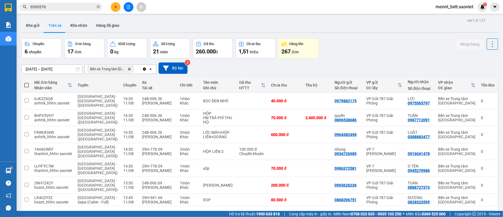
click at [378, 59] on div "[DATE] – [DATE] Press the down arrow key to interact with the calendar and sele…" at bounding box center [260, 68] width 476 height 20
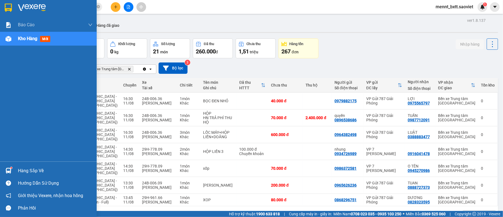
click at [22, 40] on span "Kho hàng" at bounding box center [27, 38] width 19 height 5
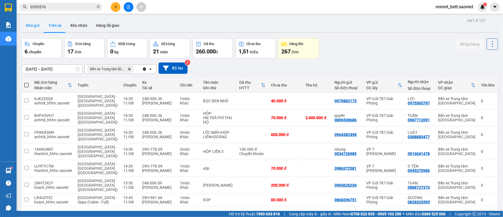
click at [33, 26] on button "Kho gửi" at bounding box center [33, 25] width 22 height 13
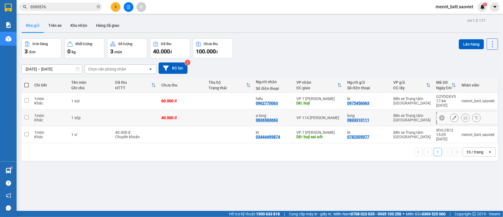
click at [132, 109] on td at bounding box center [135, 117] width 46 height 17
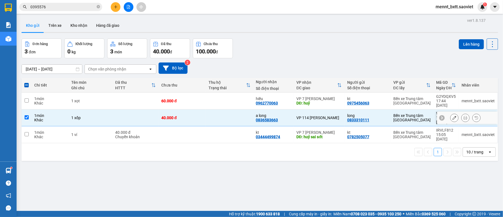
click at [124, 109] on td at bounding box center [135, 117] width 46 height 17
checkbox input "false"
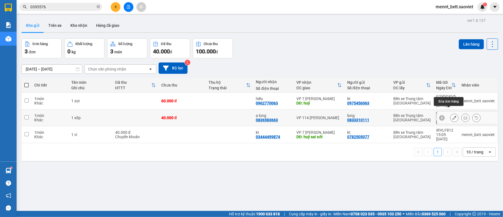
click at [452, 116] on icon at bounding box center [454, 118] width 4 height 4
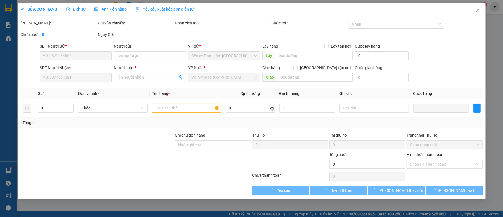
type input "0833310111"
type input "long"
type input "0836583663"
type input "a long"
type input "40.000"
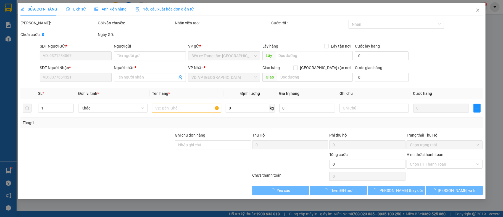
type input "40.000"
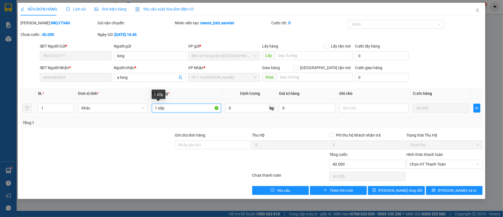
click at [170, 110] on input "1 xốp" at bounding box center [186, 108] width 69 height 9
type input "1 hop"
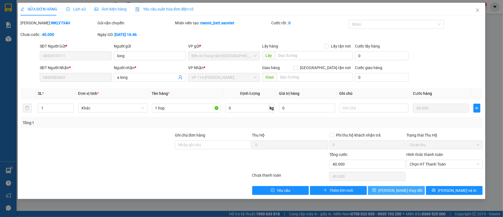
click at [397, 190] on span "[PERSON_NAME] thay đổi" at bounding box center [400, 190] width 44 height 6
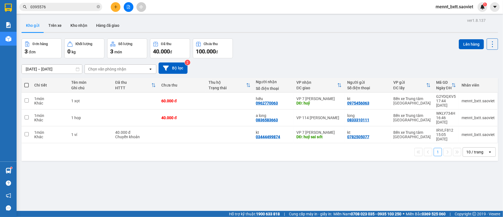
click at [53, 3] on span "0395576" at bounding box center [60, 7] width 83 height 8
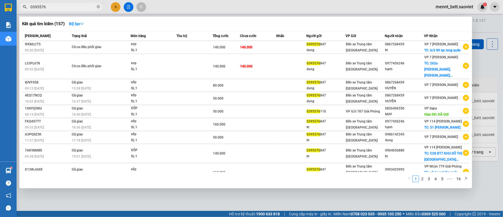
click at [52, 7] on input "0395576" at bounding box center [62, 7] width 65 height 6
type input "0"
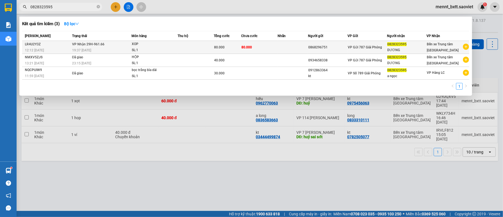
type input "0828323595"
click at [280, 47] on td at bounding box center [292, 47] width 30 height 13
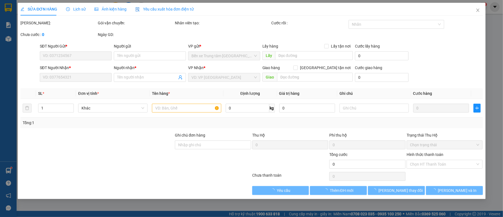
type input "0868296751"
type input "0828323595"
type input "DƯƠNG"
type input "80.000"
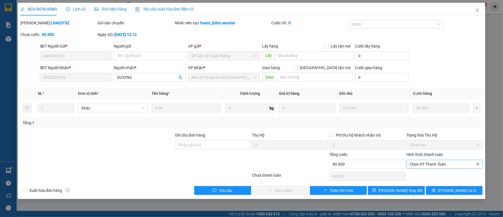
click at [435, 165] on span "Chọn HT Thanh Toán" at bounding box center [445, 164] width 70 height 8
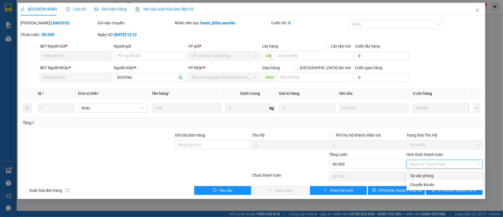
click at [433, 177] on div "Tại văn phòng" at bounding box center [445, 176] width 70 height 6
type input "0"
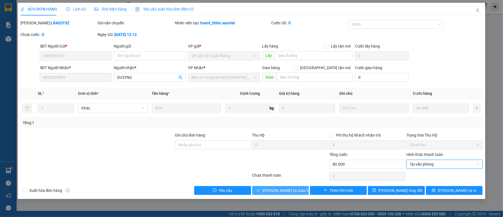
click at [290, 189] on span "[PERSON_NAME] và Giao hàng" at bounding box center [289, 190] width 53 height 6
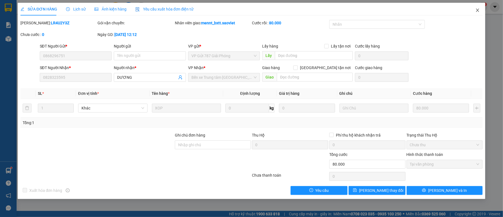
click at [479, 10] on icon "close" at bounding box center [477, 10] width 4 height 4
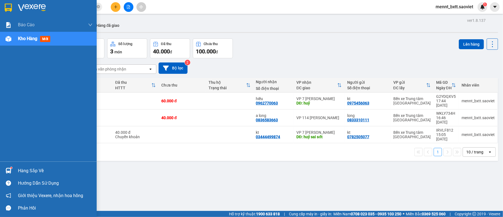
click at [30, 37] on span "Kho hàng" at bounding box center [27, 38] width 19 height 5
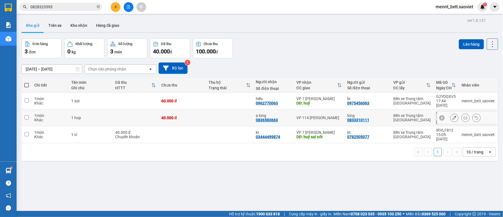
click at [227, 110] on td at bounding box center [229, 117] width 47 height 17
checkbox input "true"
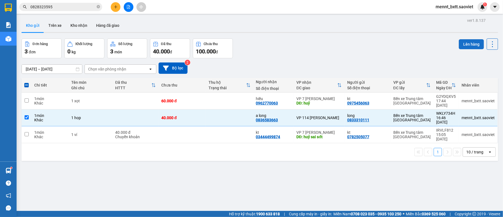
click at [461, 44] on button "Lên hàng" at bounding box center [471, 44] width 25 height 10
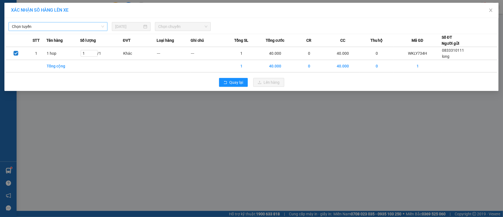
click at [75, 27] on span "Chọn tuyến" at bounding box center [58, 26] width 92 height 8
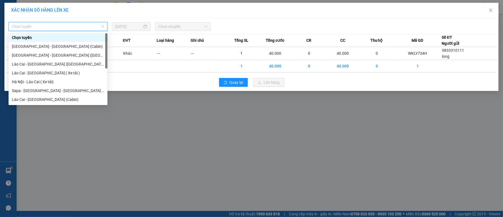
scroll to position [44, 0]
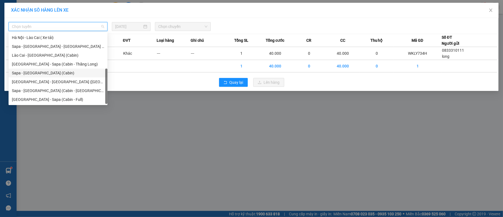
drag, startPoint x: 54, startPoint y: 72, endPoint x: 56, endPoint y: 70, distance: 3.0
click at [55, 71] on div "Sapa - [GEOGRAPHIC_DATA] (Cabin)" at bounding box center [58, 73] width 92 height 6
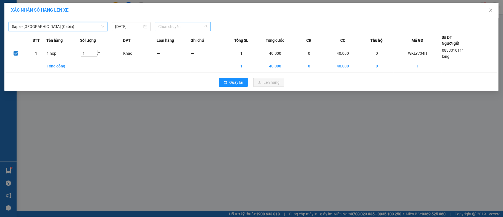
click at [167, 25] on span "Chọn chuyến" at bounding box center [182, 26] width 49 height 8
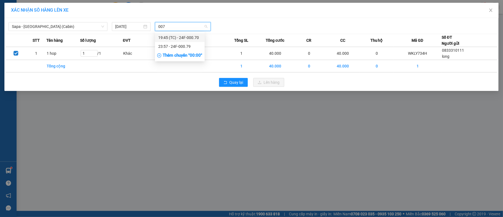
type input "0070"
click at [171, 38] on div "19:45 (TC) - 24F-000.70" at bounding box center [179, 38] width 43 height 6
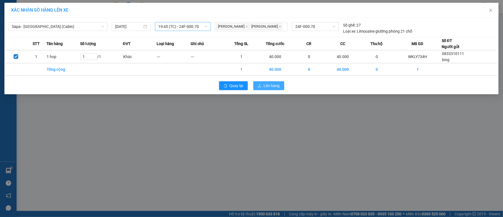
click at [269, 88] on span "Lên hàng" at bounding box center [272, 86] width 16 height 6
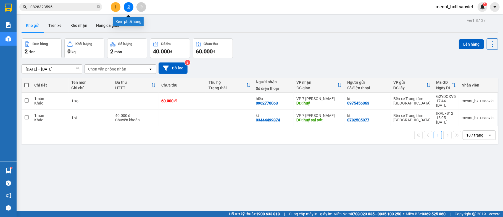
click at [128, 8] on icon "file-add" at bounding box center [128, 7] width 4 height 4
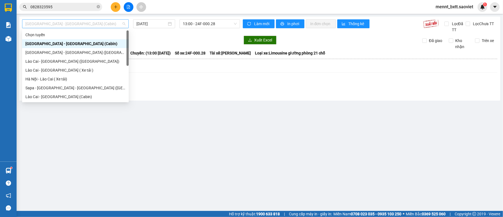
click at [108, 23] on span "[GEOGRAPHIC_DATA] - [GEOGRAPHIC_DATA] (Cabin)" at bounding box center [75, 24] width 100 height 8
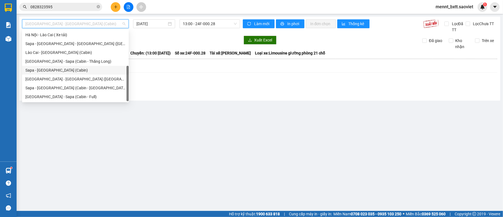
click at [70, 71] on div "Sapa - [GEOGRAPHIC_DATA] (Cabin)" at bounding box center [75, 70] width 100 height 6
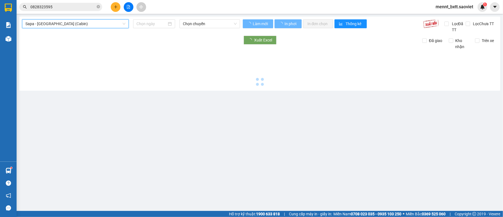
type input "[DATE]"
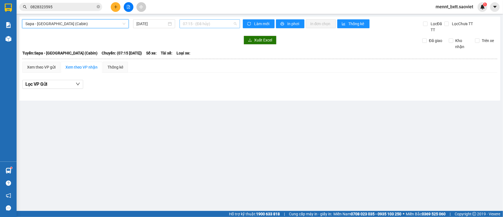
click at [192, 23] on span "07:15 - (Đã hủy)" at bounding box center [210, 24] width 54 height 8
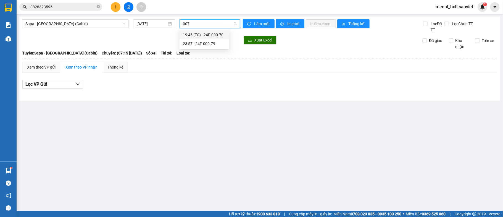
type input "0070"
click at [209, 35] on div "19:45 (TC) - 24F-000.70" at bounding box center [204, 35] width 43 height 6
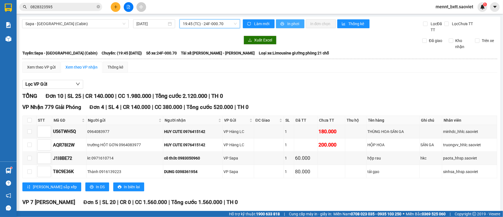
click at [288, 23] on span "In phơi" at bounding box center [293, 24] width 13 height 6
click at [98, 8] on icon "close-circle" at bounding box center [98, 6] width 3 height 3
click at [114, 8] on icon "plus" at bounding box center [116, 7] width 4 height 4
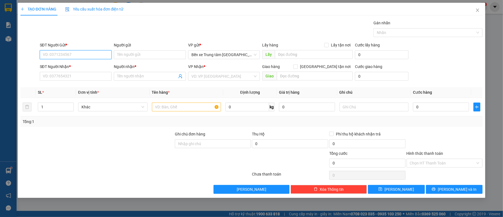
click at [101, 54] on input "SĐT Người Gửi *" at bounding box center [76, 54] width 72 height 9
type input "0839223666"
click at [120, 58] on input "Người gửi" at bounding box center [150, 54] width 72 height 9
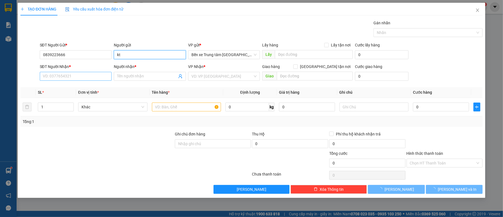
type input "kt"
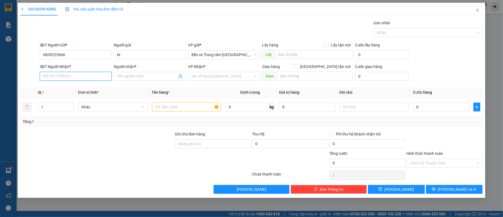
click at [99, 78] on input "SĐT Người Nhận *" at bounding box center [76, 76] width 72 height 9
type input "0839223666"
click at [136, 77] on input "Người nhận *" at bounding box center [147, 76] width 60 height 6
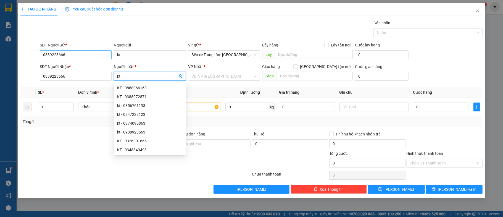
type input "kt"
drag, startPoint x: 68, startPoint y: 55, endPoint x: 35, endPoint y: 60, distance: 34.0
click at [35, 61] on div "SĐT Người Gửi * 0839223666 0839223666 Người gửi kt VP gửi * Bến xe Trung tâm Là…" at bounding box center [251, 51] width 463 height 19
click at [35, 61] on div at bounding box center [29, 51] width 19 height 19
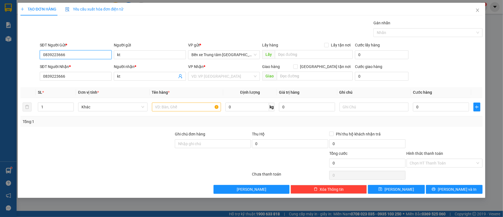
drag, startPoint x: 66, startPoint y: 55, endPoint x: 42, endPoint y: 55, distance: 24.3
click at [42, 55] on input "0839223666" at bounding box center [76, 54] width 72 height 9
click at [66, 55] on input "0839223666" at bounding box center [76, 54] width 72 height 9
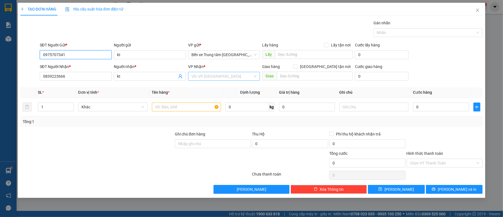
type input "0975707341"
click at [218, 78] on input "search" at bounding box center [222, 76] width 62 height 8
click at [476, 10] on icon "close" at bounding box center [477, 10] width 4 height 4
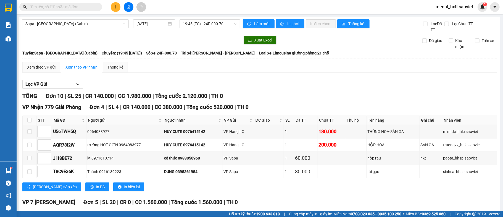
click at [90, 8] on input "text" at bounding box center [62, 7] width 65 height 6
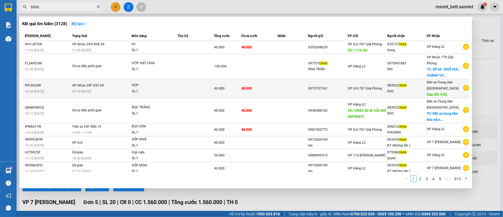
type input "3666"
click at [195, 83] on td at bounding box center [196, 88] width 36 height 19
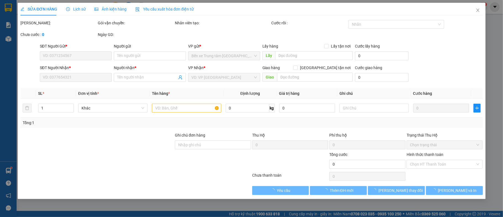
type input "0975707341"
type input "0839223666"
type input "DUC"
type input "9/8c"
type input "40.000"
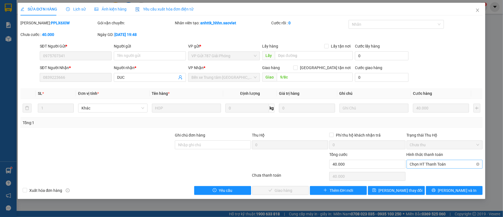
click at [458, 166] on span "Chọn HT Thanh Toán" at bounding box center [445, 164] width 70 height 8
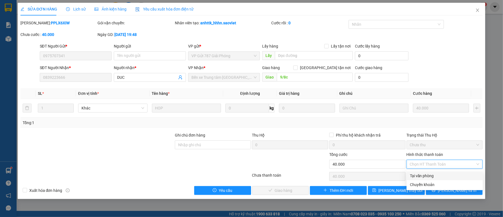
click at [441, 175] on div "Tại văn phòng" at bounding box center [445, 176] width 70 height 6
type input "0"
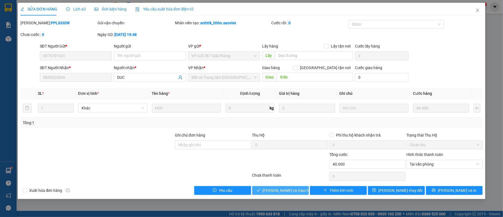
click at [291, 191] on span "[PERSON_NAME] và Giao hàng" at bounding box center [289, 190] width 53 height 6
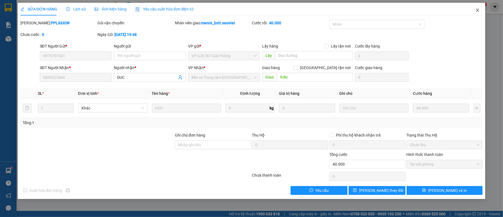
click at [479, 11] on icon "close" at bounding box center [477, 10] width 4 height 4
click at [479, 11] on div "mennt_bxtt.saoviet 1" at bounding box center [459, 7] width 56 height 10
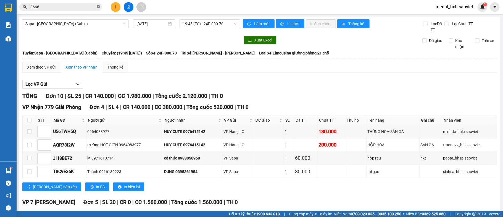
click at [99, 8] on icon "close-circle" at bounding box center [98, 6] width 3 height 3
click at [92, 20] on span "Sapa - [GEOGRAPHIC_DATA] (Cabin)" at bounding box center [75, 24] width 100 height 8
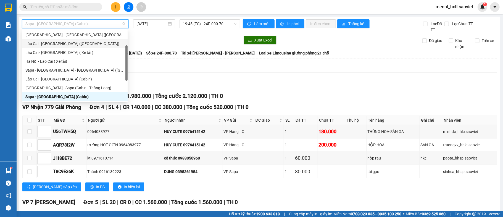
click at [76, 43] on div "Lào Cai - [GEOGRAPHIC_DATA] ([GEOGRAPHIC_DATA])" at bounding box center [74, 44] width 99 height 6
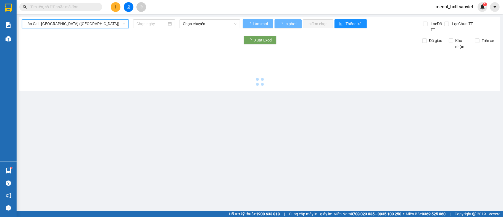
type input "[DATE]"
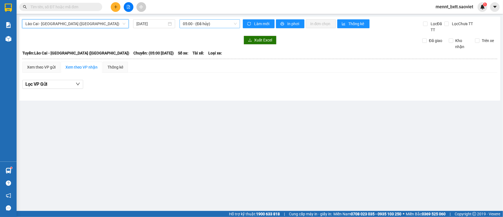
click at [197, 21] on span "05:00 - (Đã hủy)" at bounding box center [210, 24] width 54 height 8
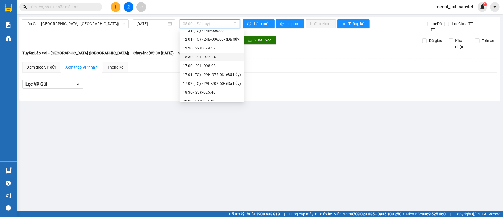
scroll to position [115, 0]
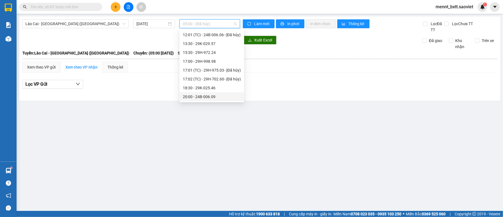
click at [203, 96] on div "20:00 - 24B-006.09" at bounding box center [212, 97] width 58 height 6
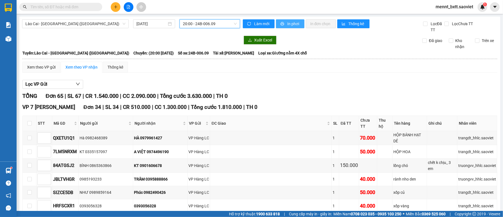
click at [280, 20] on button "In phơi" at bounding box center [290, 23] width 28 height 9
